Goal: Transaction & Acquisition: Purchase product/service

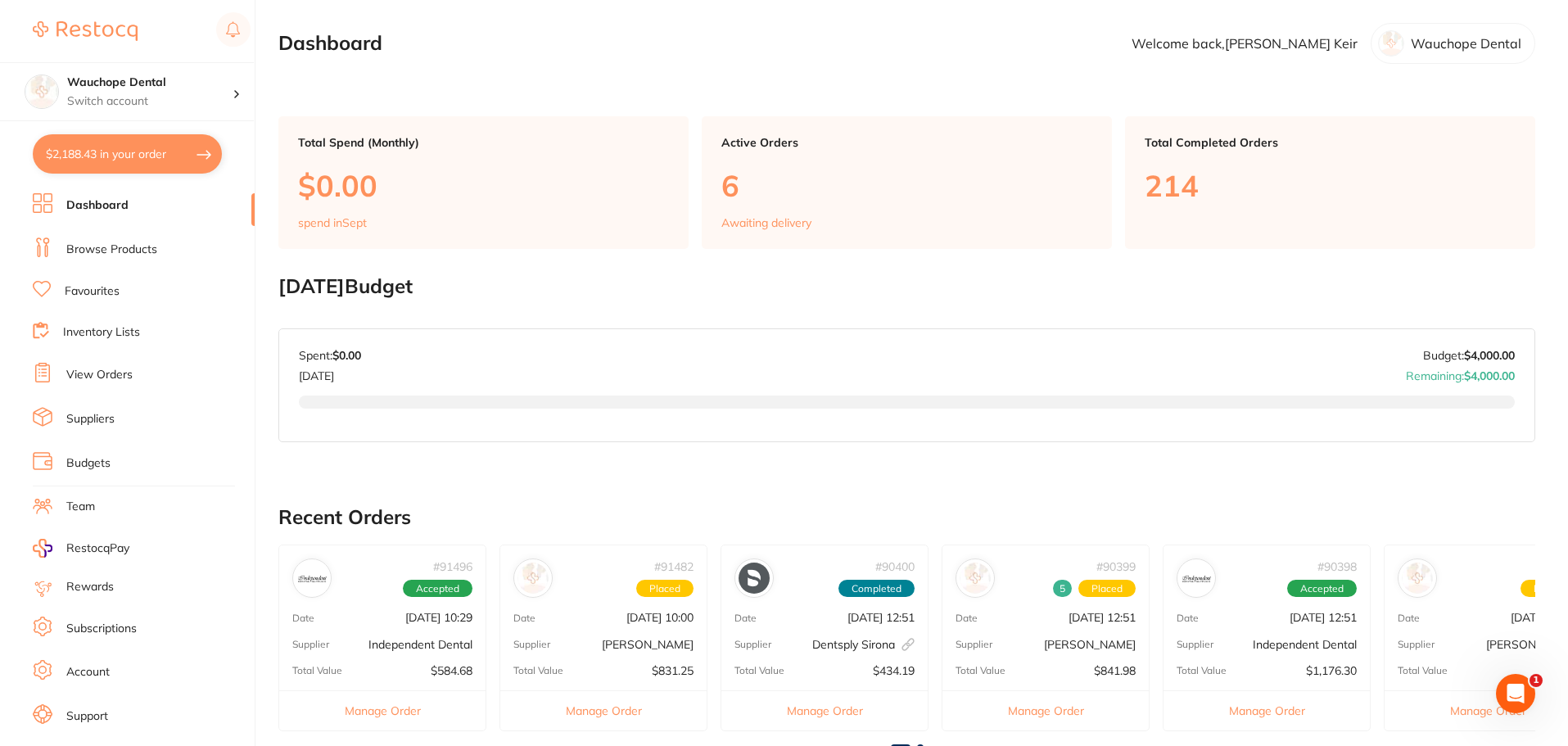
click at [94, 463] on link "Budgets" at bounding box center [88, 463] width 44 height 16
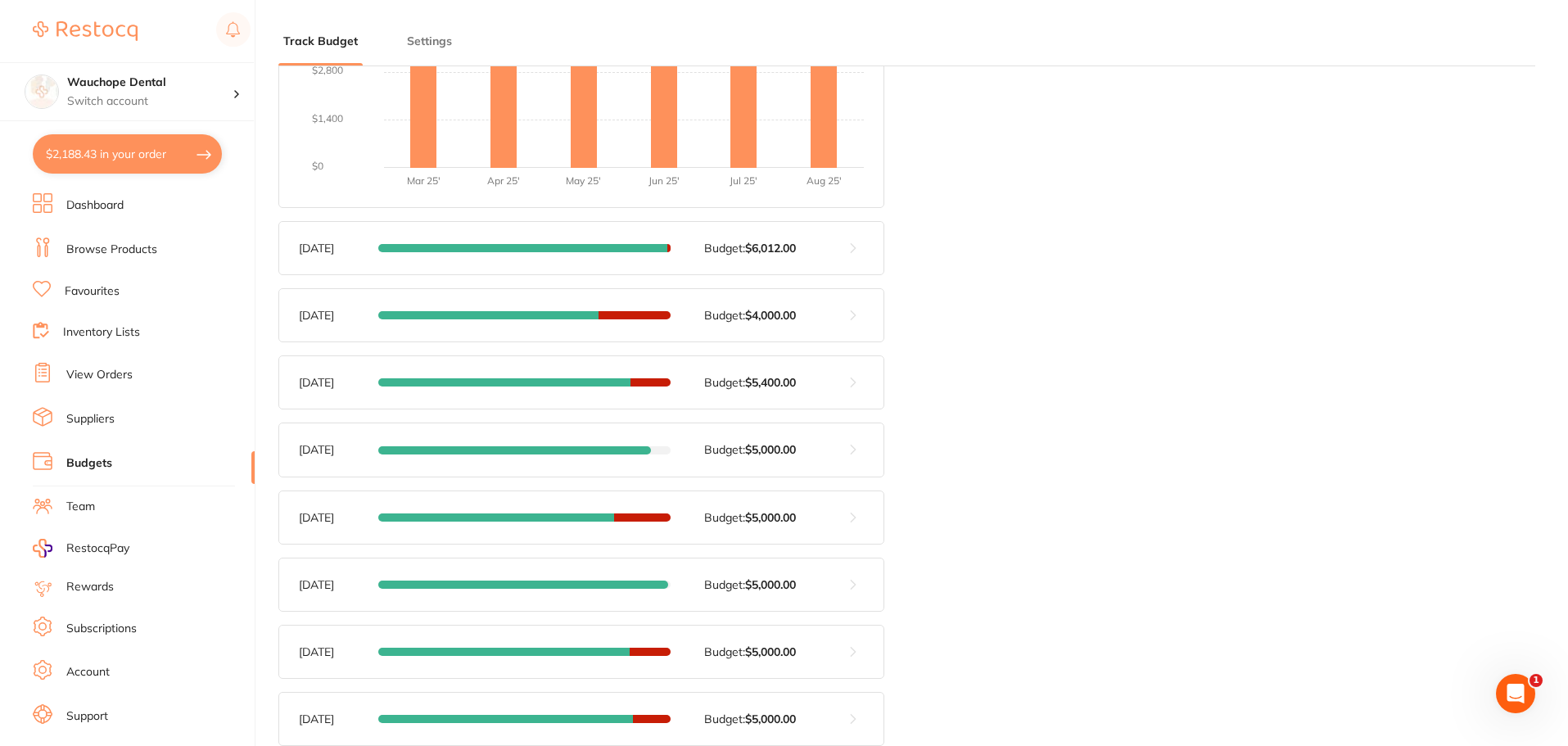
scroll to position [409, 0]
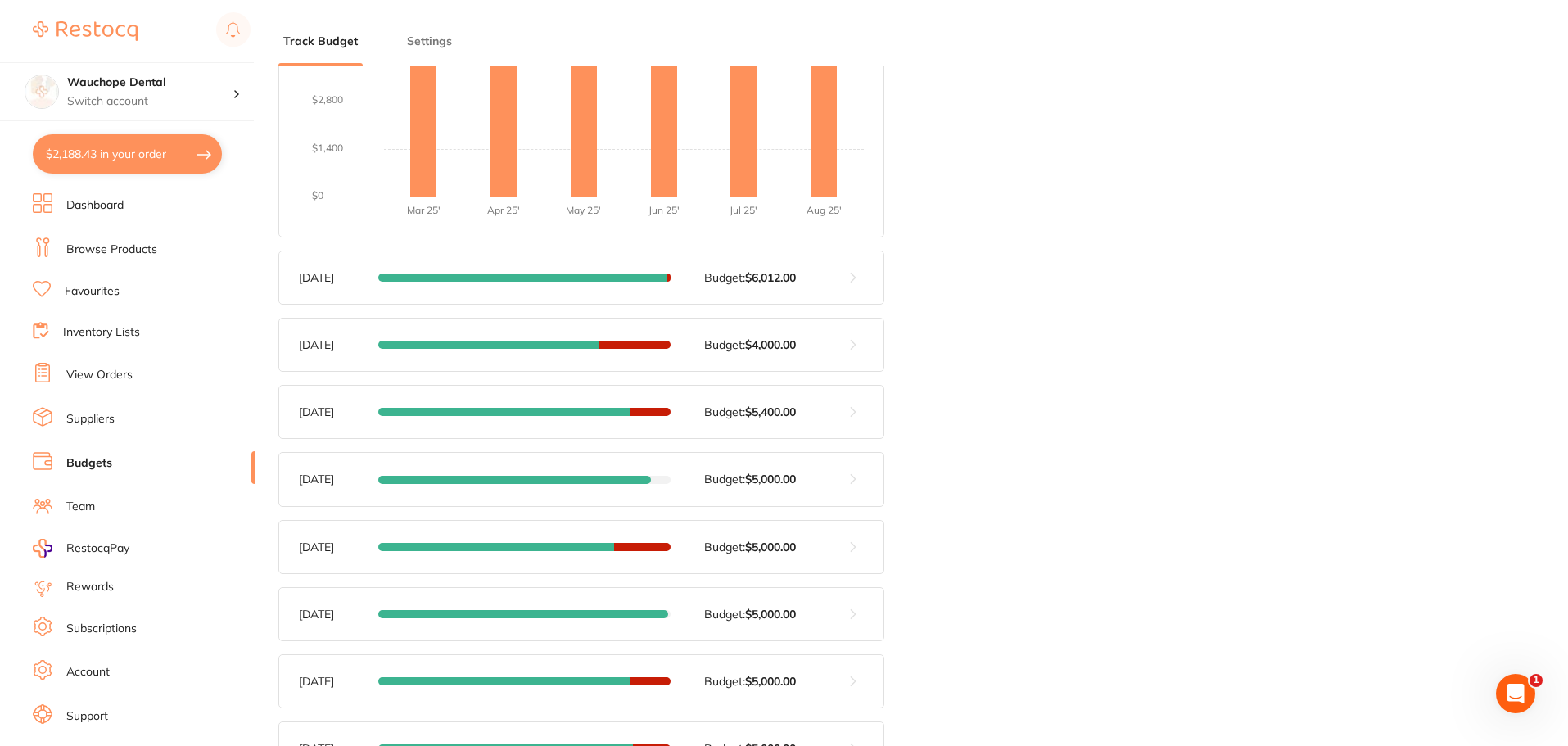
click at [858, 272] on button at bounding box center [853, 278] width 60 height 52
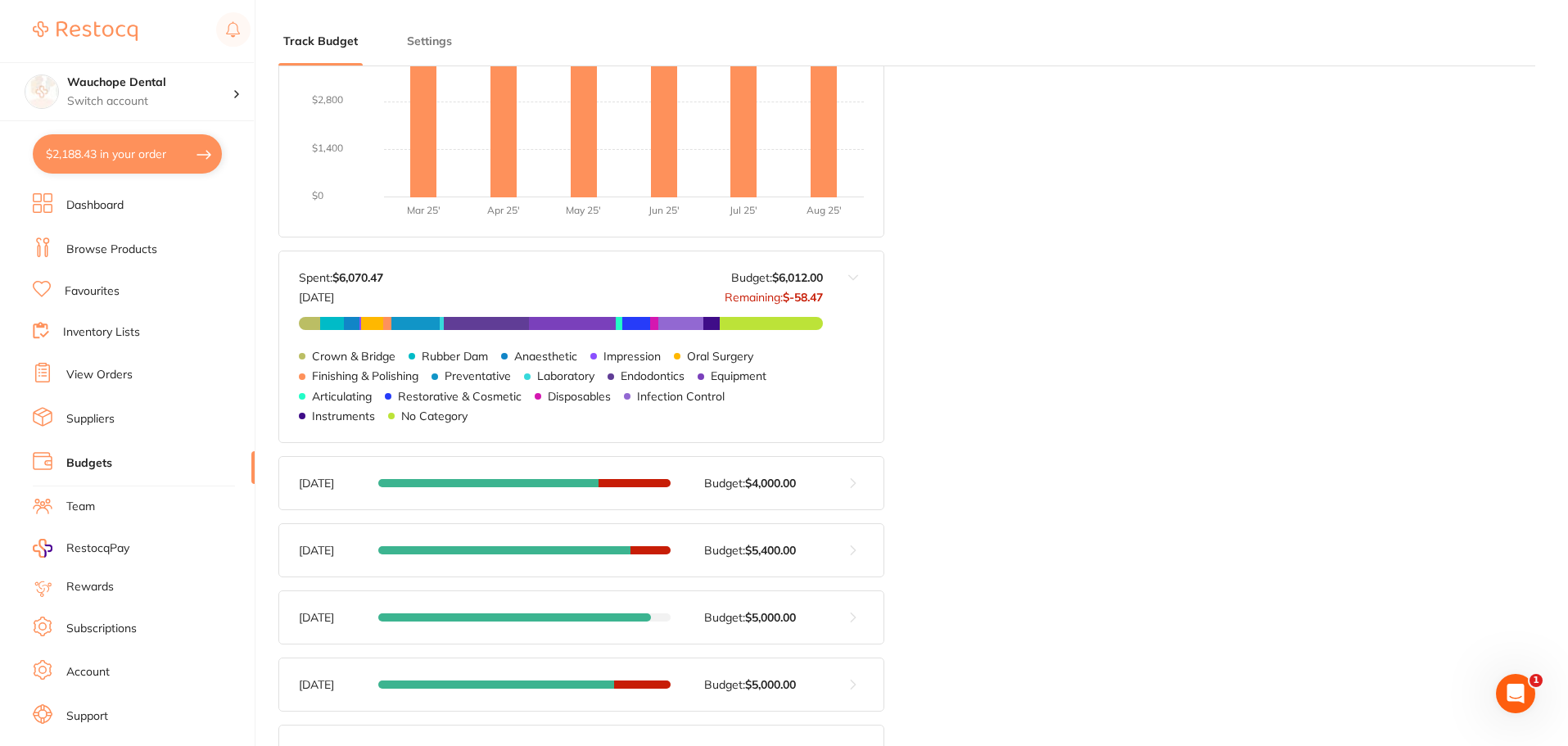
click at [859, 278] on button at bounding box center [853, 347] width 60 height 191
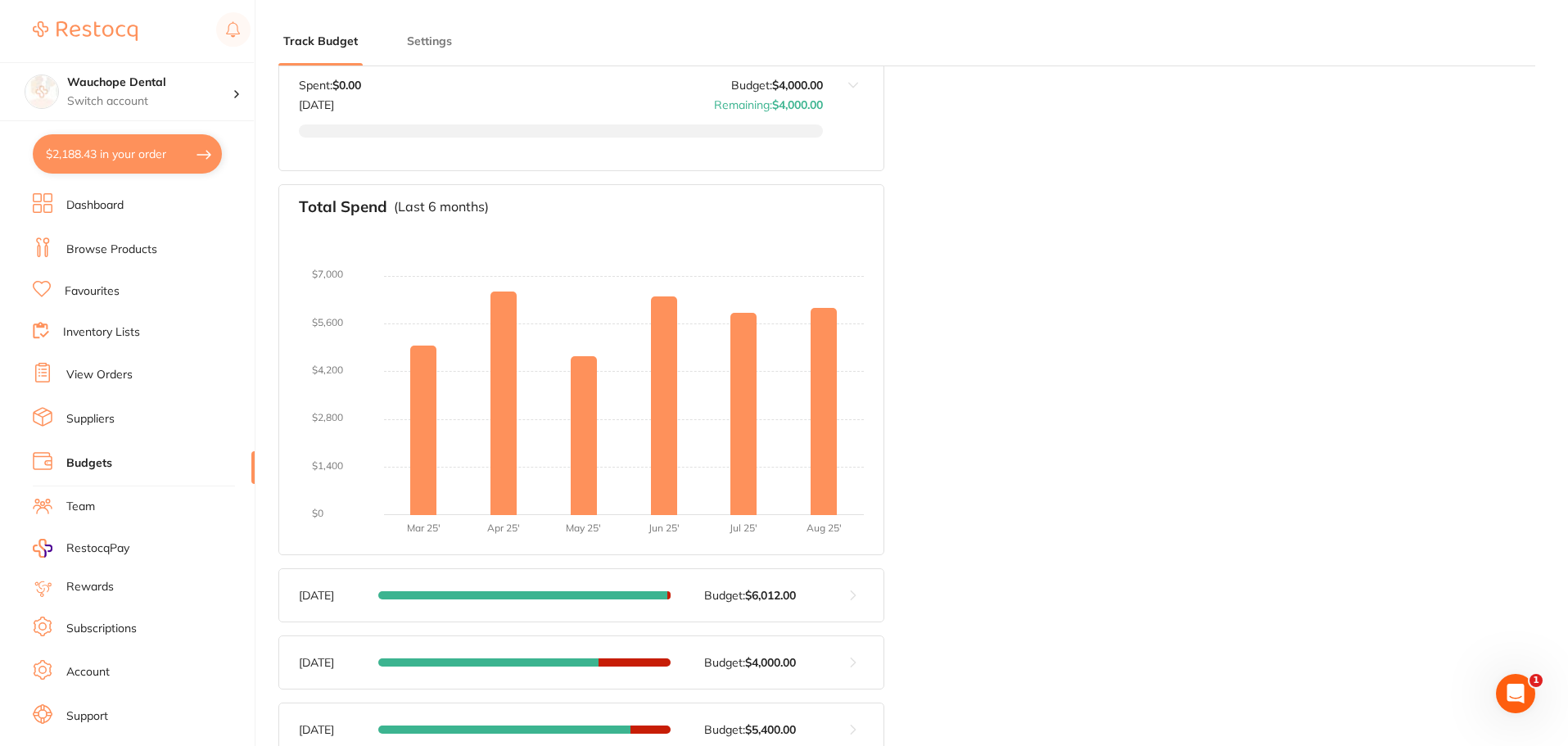
scroll to position [0, 0]
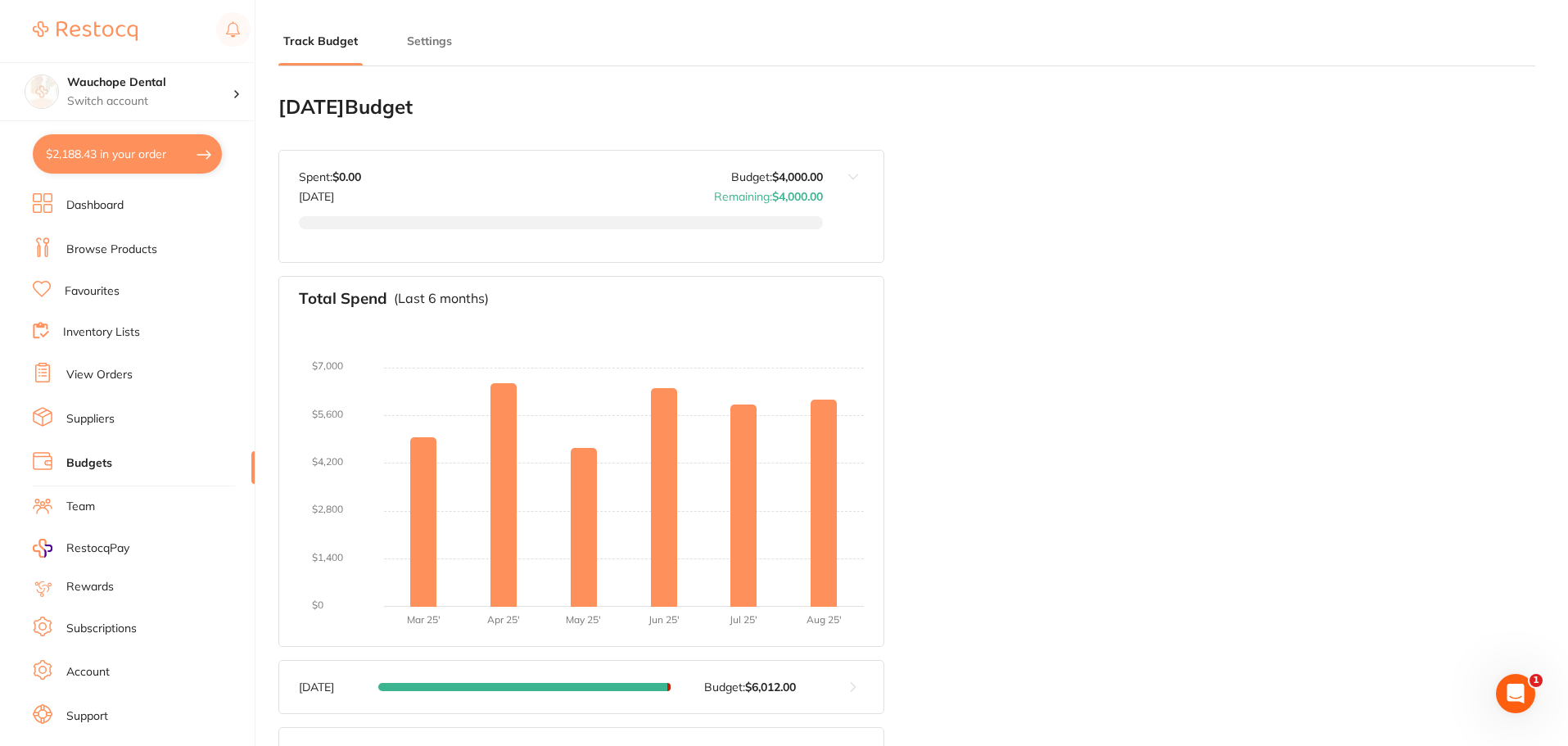
click at [115, 255] on link "Browse Products" at bounding box center [111, 250] width 91 height 16
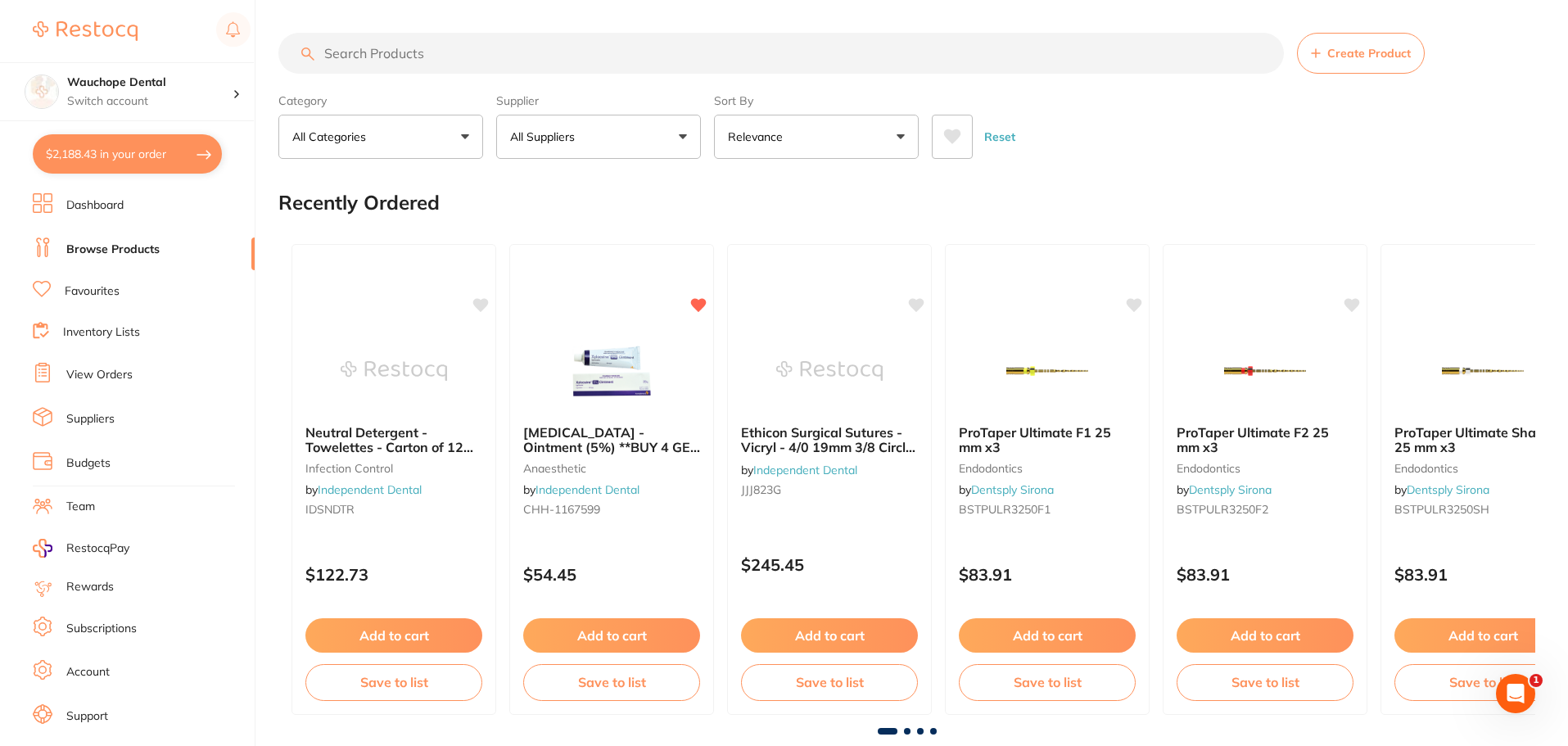
click at [116, 166] on button "$2,188.43 in your order" at bounding box center [127, 154] width 189 height 40
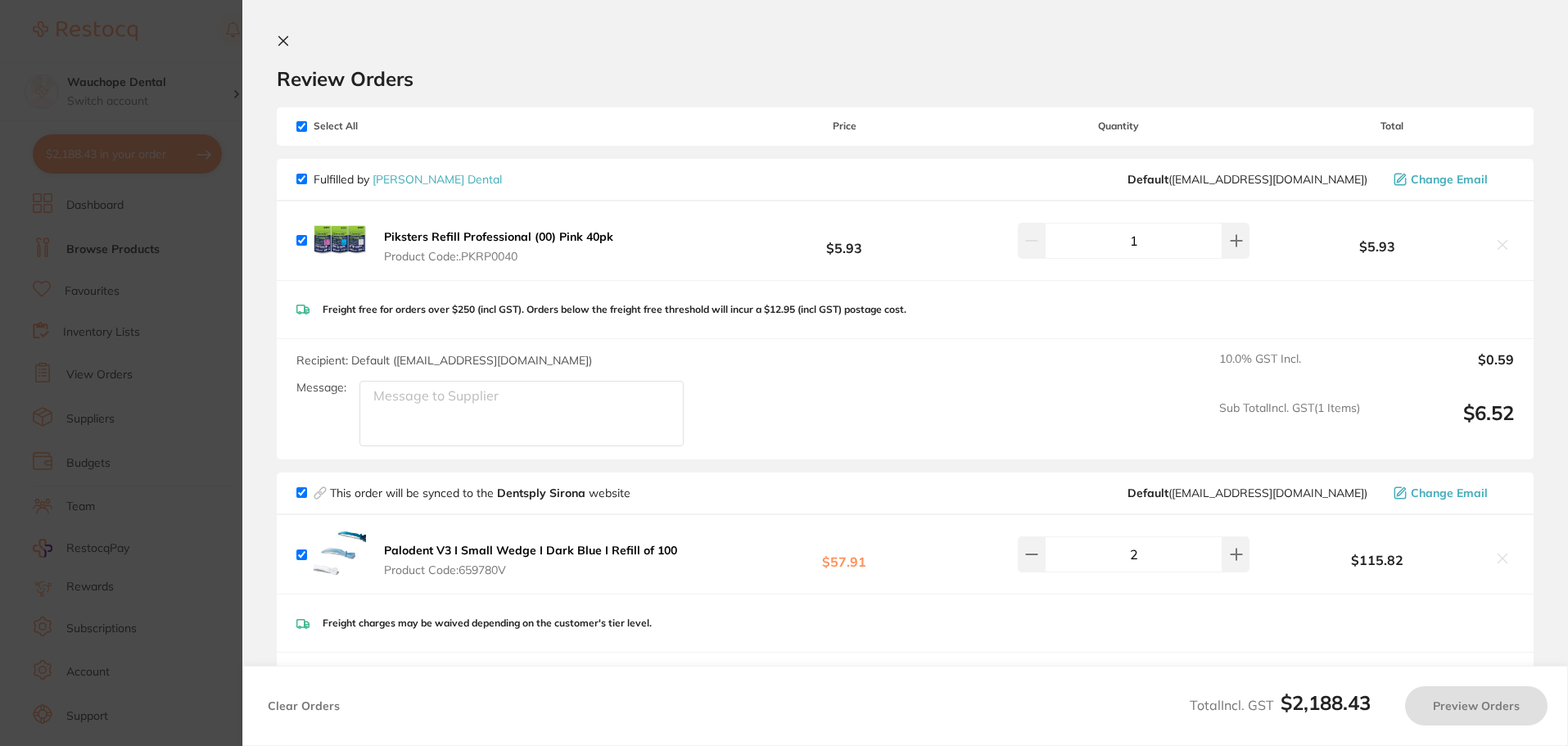
checkbox input "true"
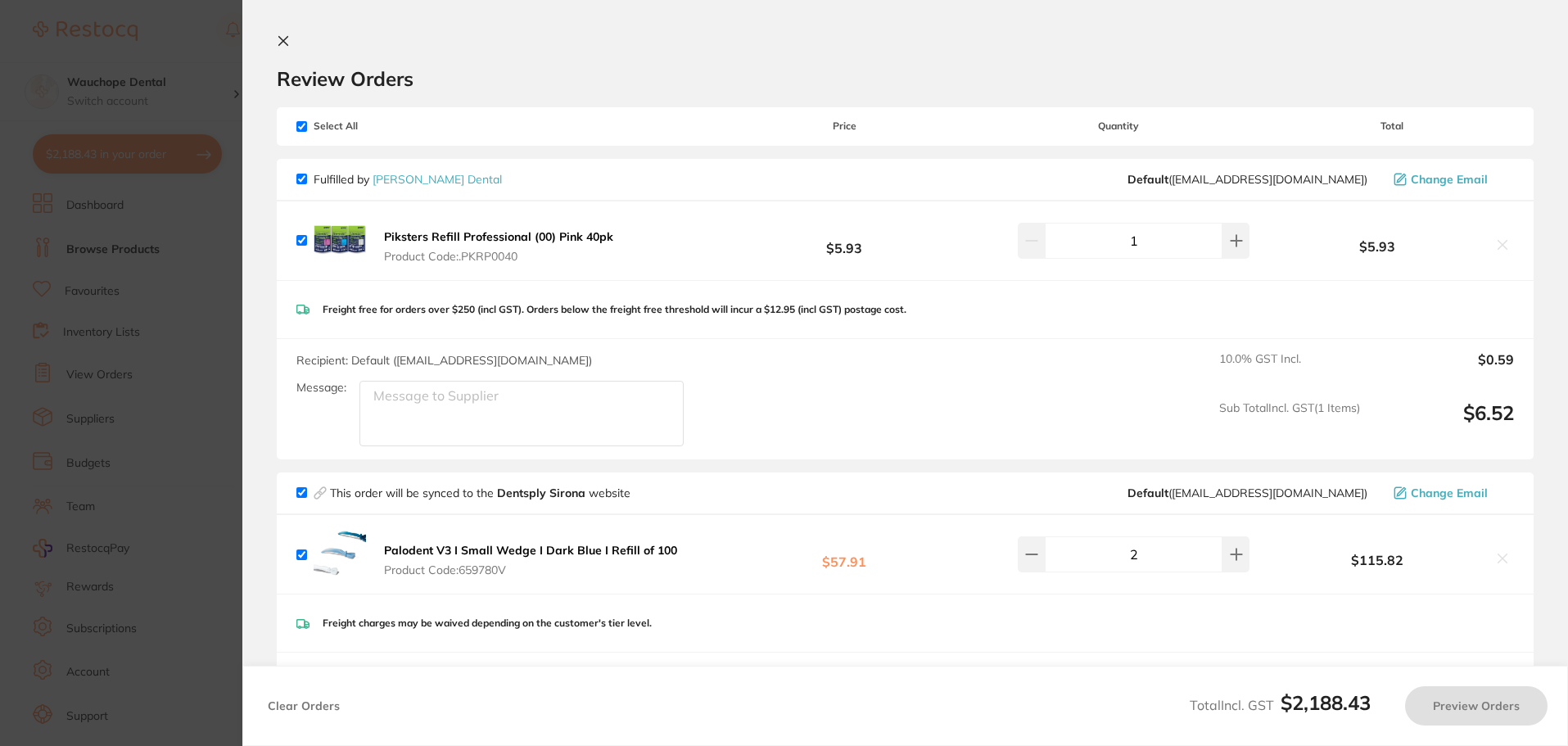
checkbox input "true"
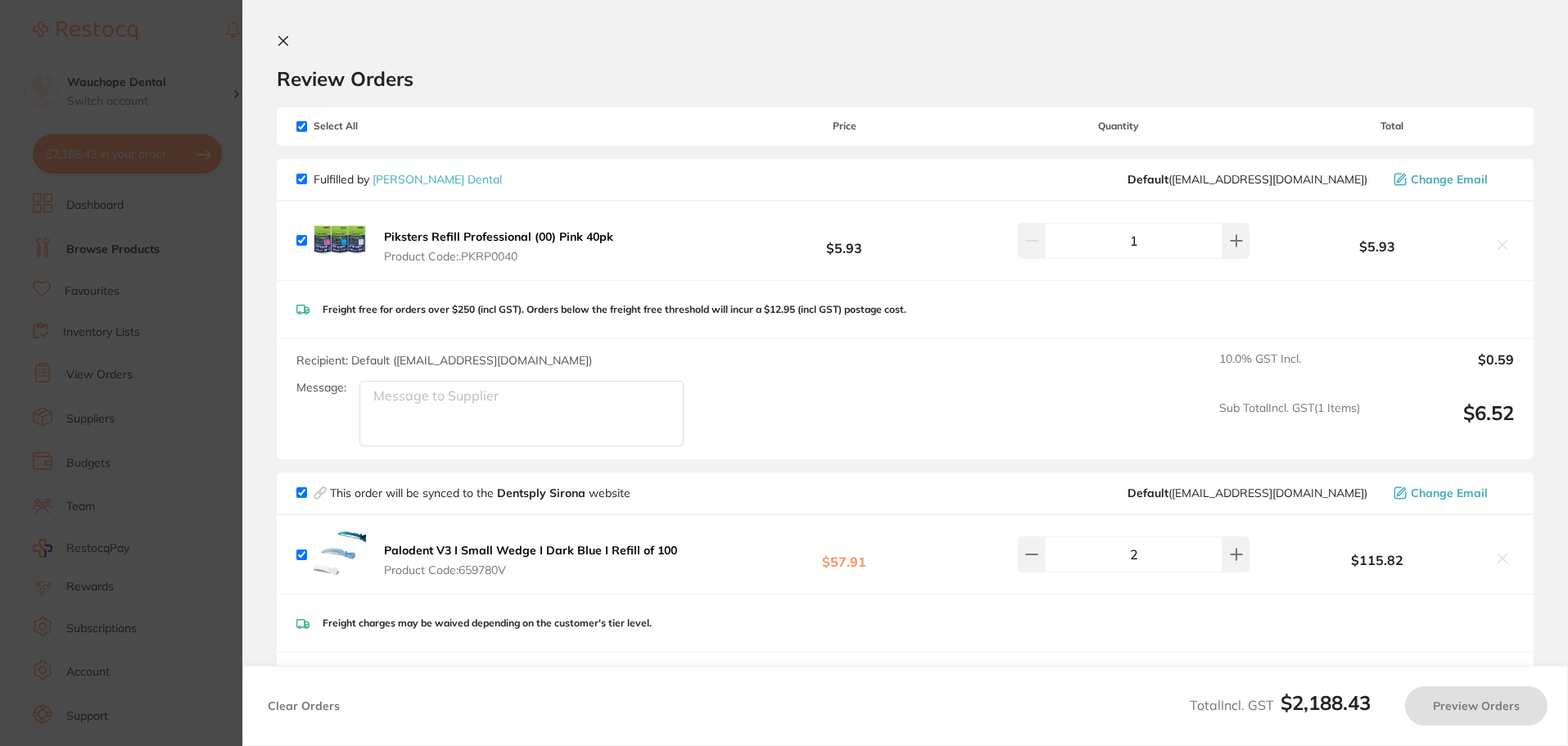
checkbox input "true"
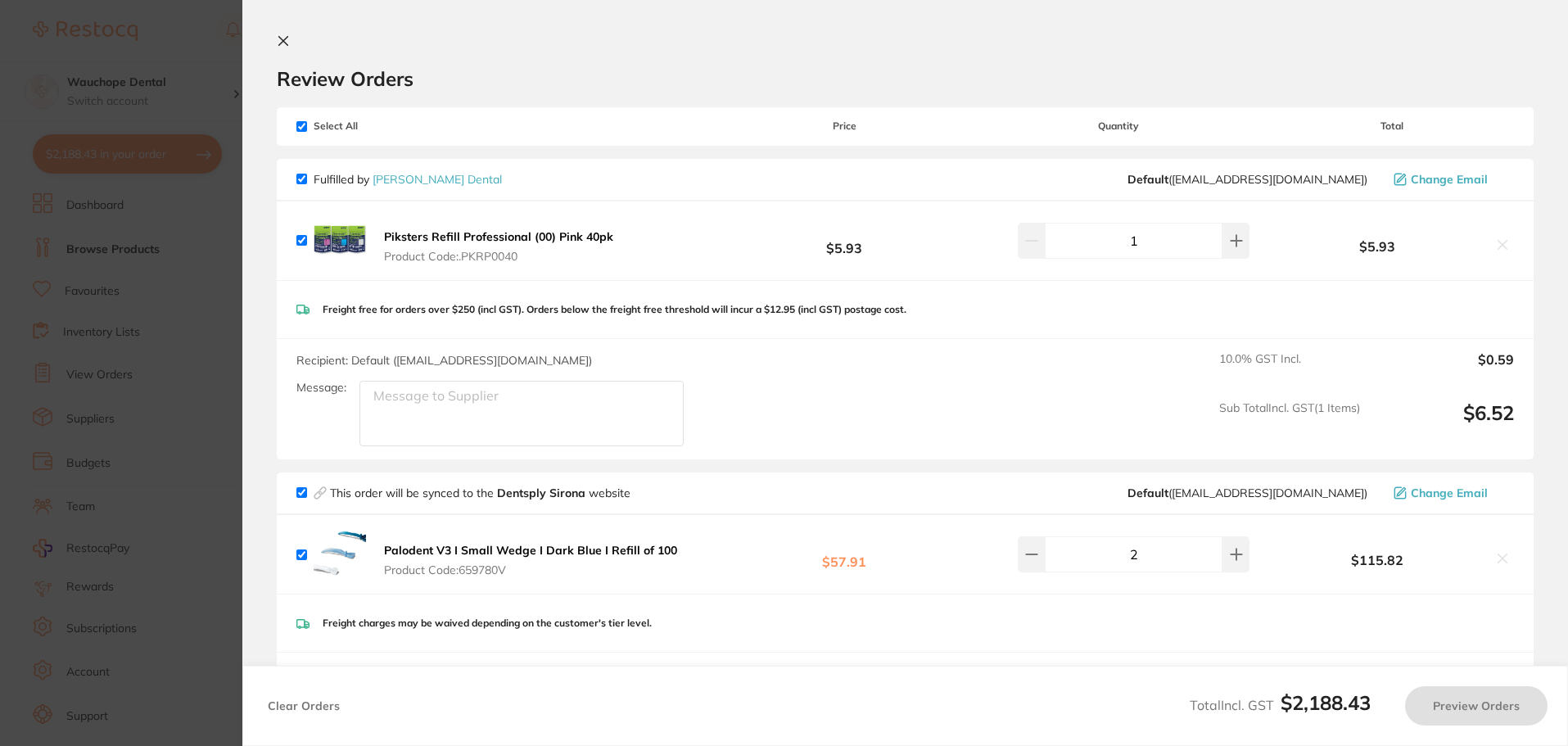
checkbox input "true"
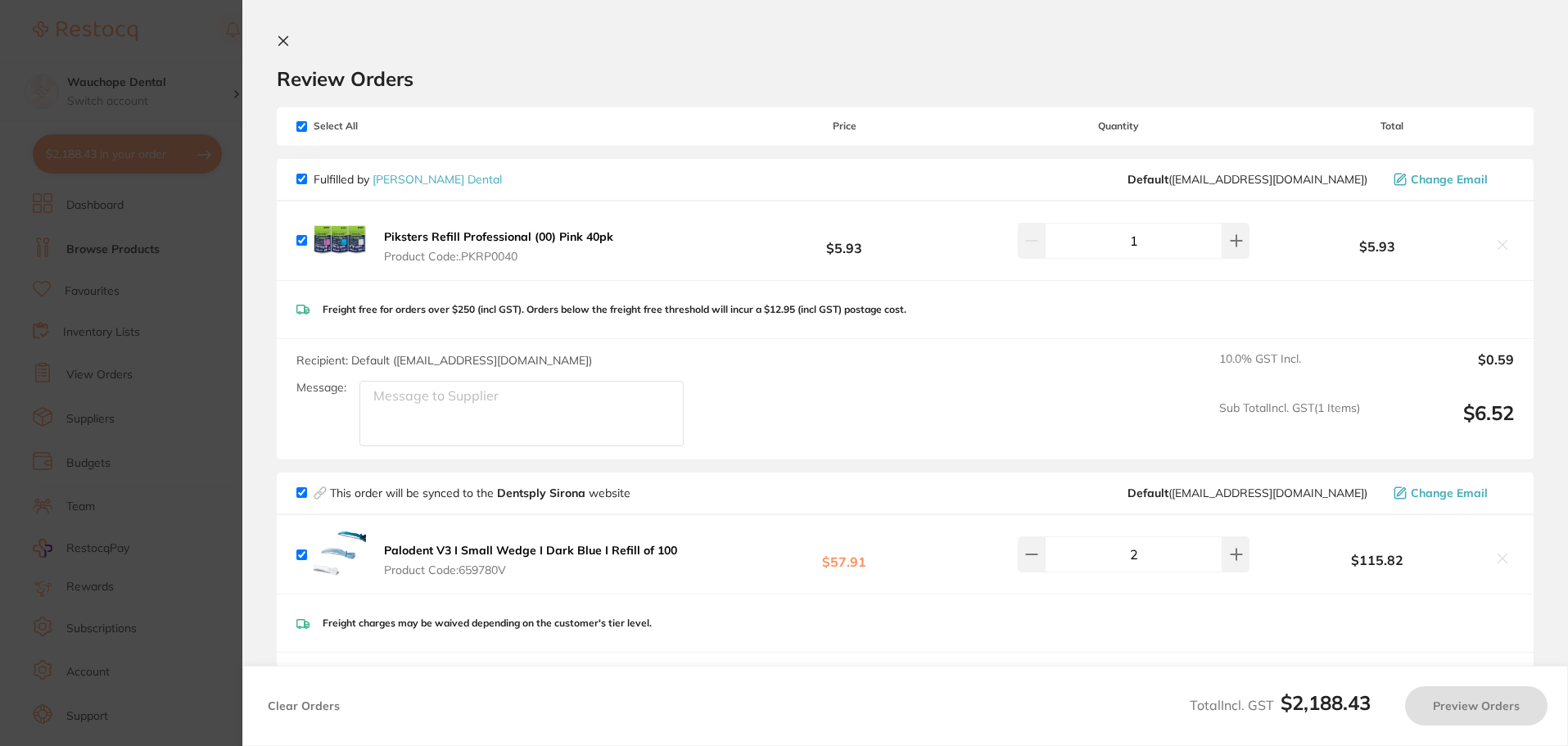
checkbox input "true"
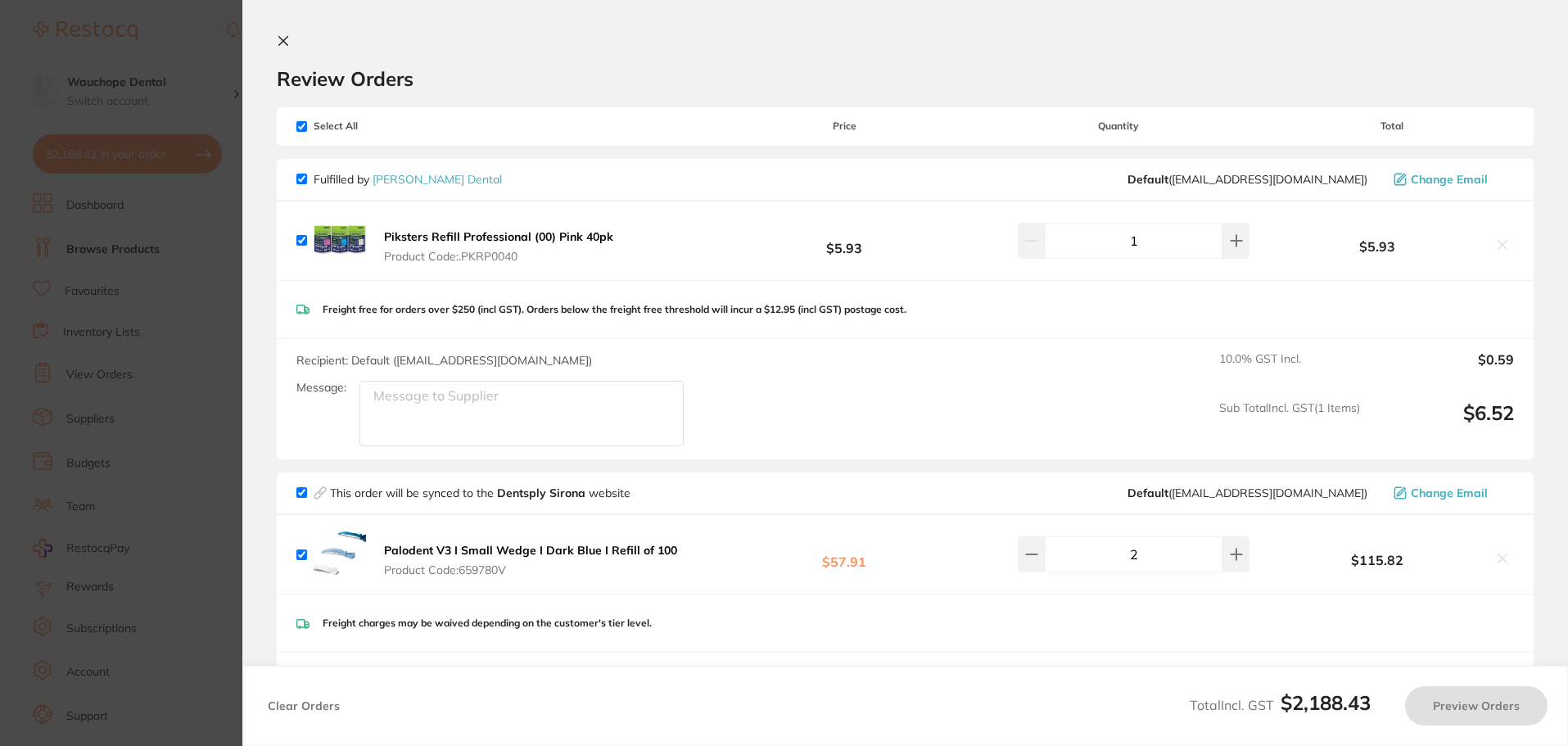
checkbox input "true"
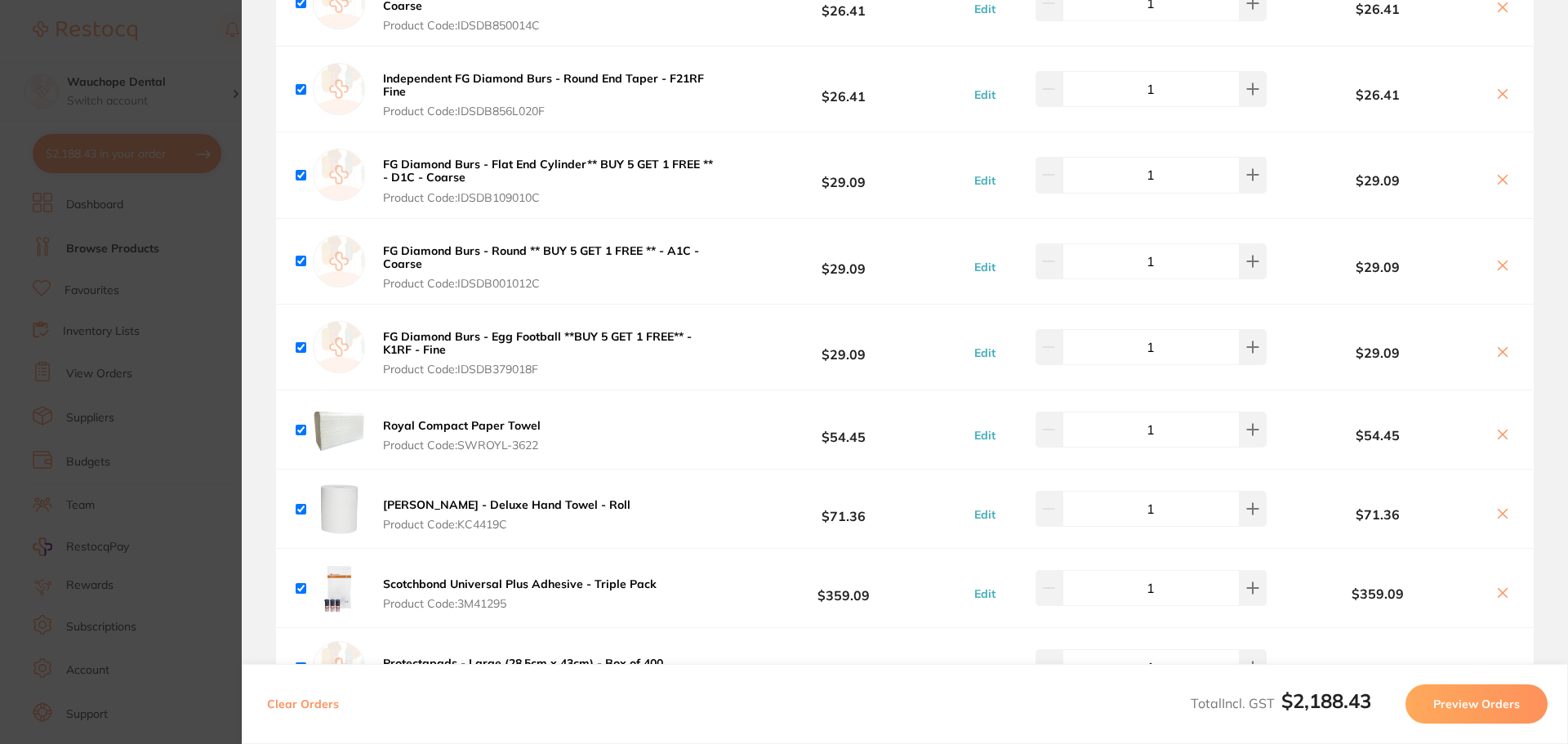
scroll to position [2067, 0]
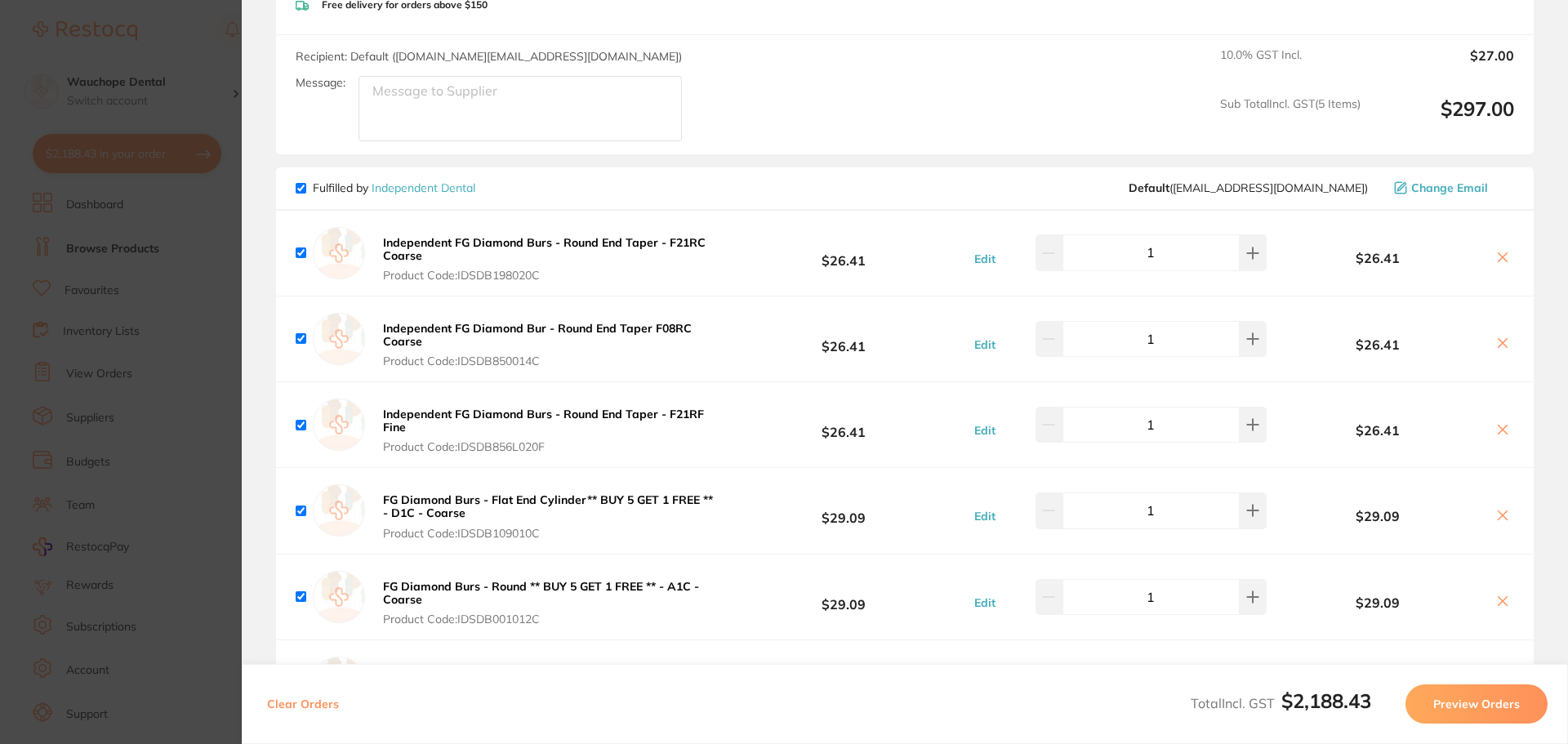
click at [197, 325] on section "Update RRP Set your pre negotiated price for this item. Item Agreed RRP (excl. …" at bounding box center [784, 372] width 1568 height 744
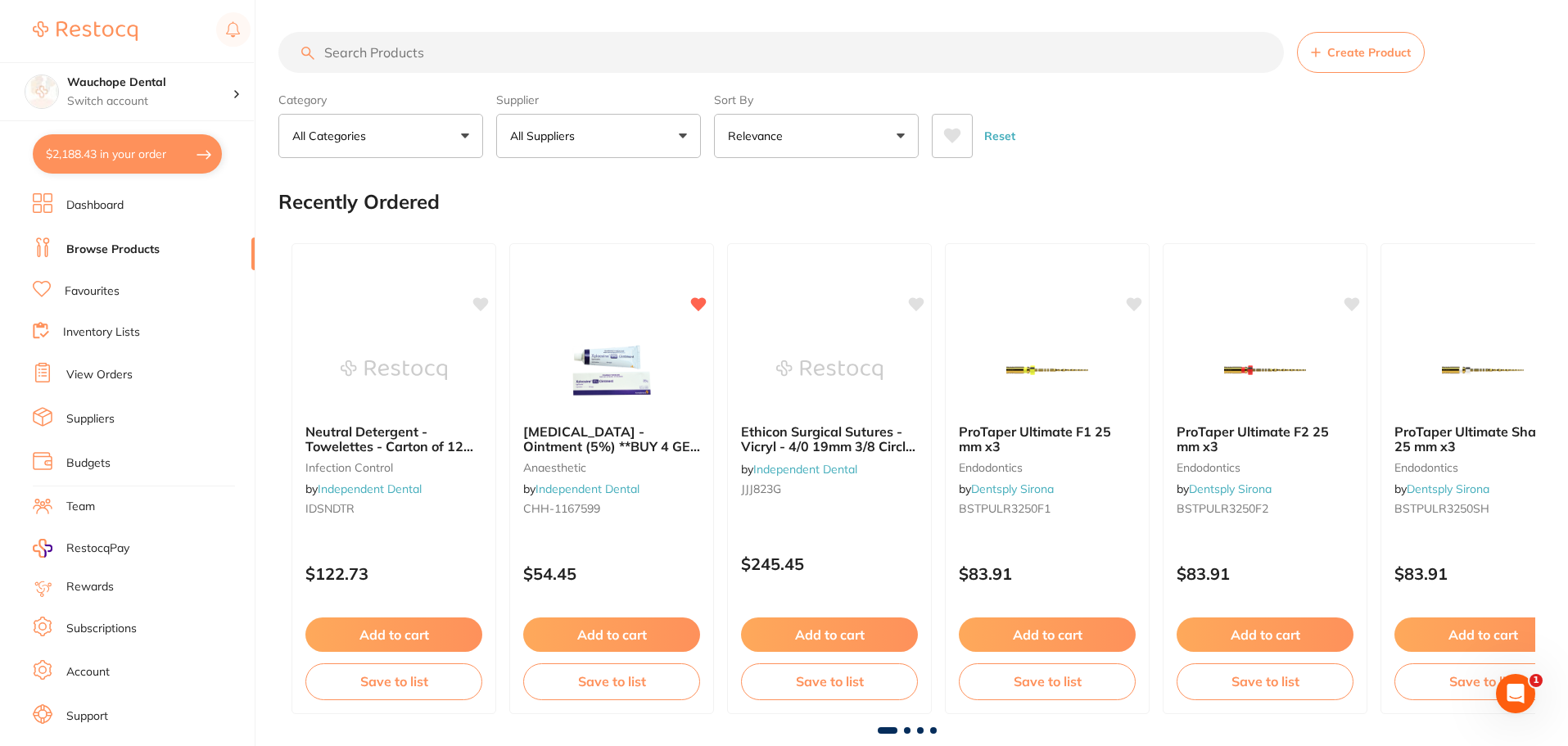
scroll to position [0, 0]
